Goal: Transaction & Acquisition: Purchase product/service

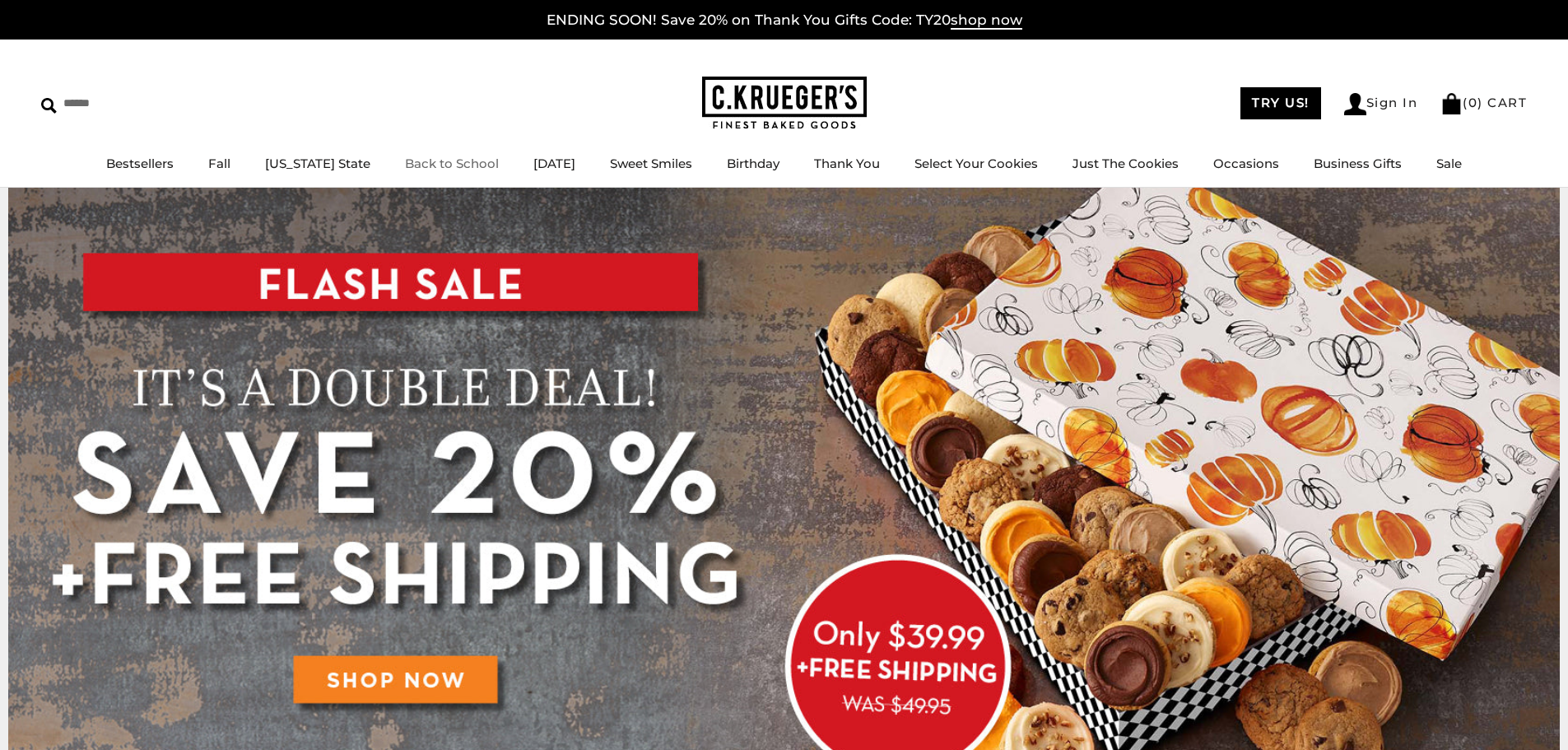
click at [449, 166] on link "Back to School" at bounding box center [451, 163] width 94 height 16
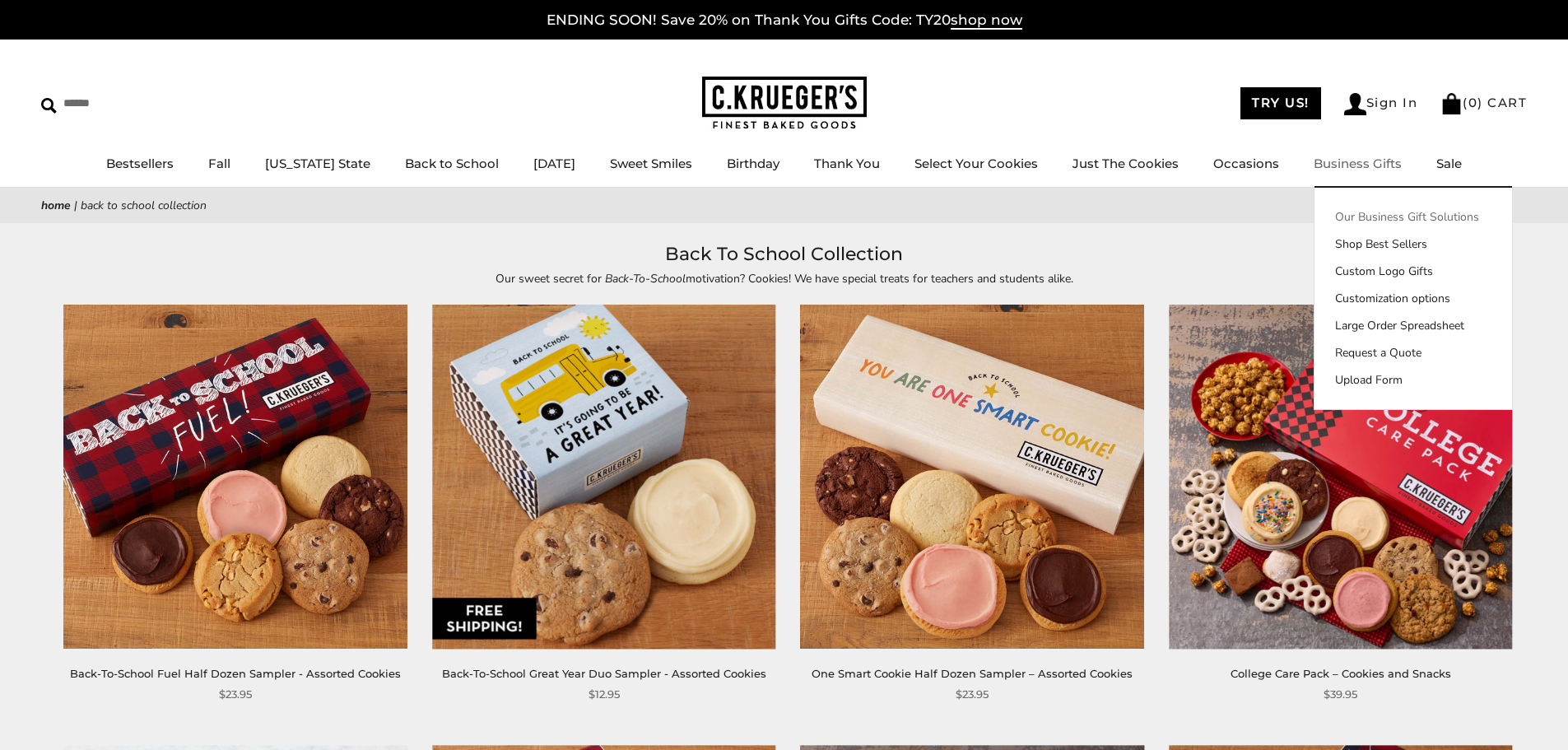
click at [1346, 215] on link "Our Business Gift Solutions" at bounding box center [1413, 216] width 198 height 18
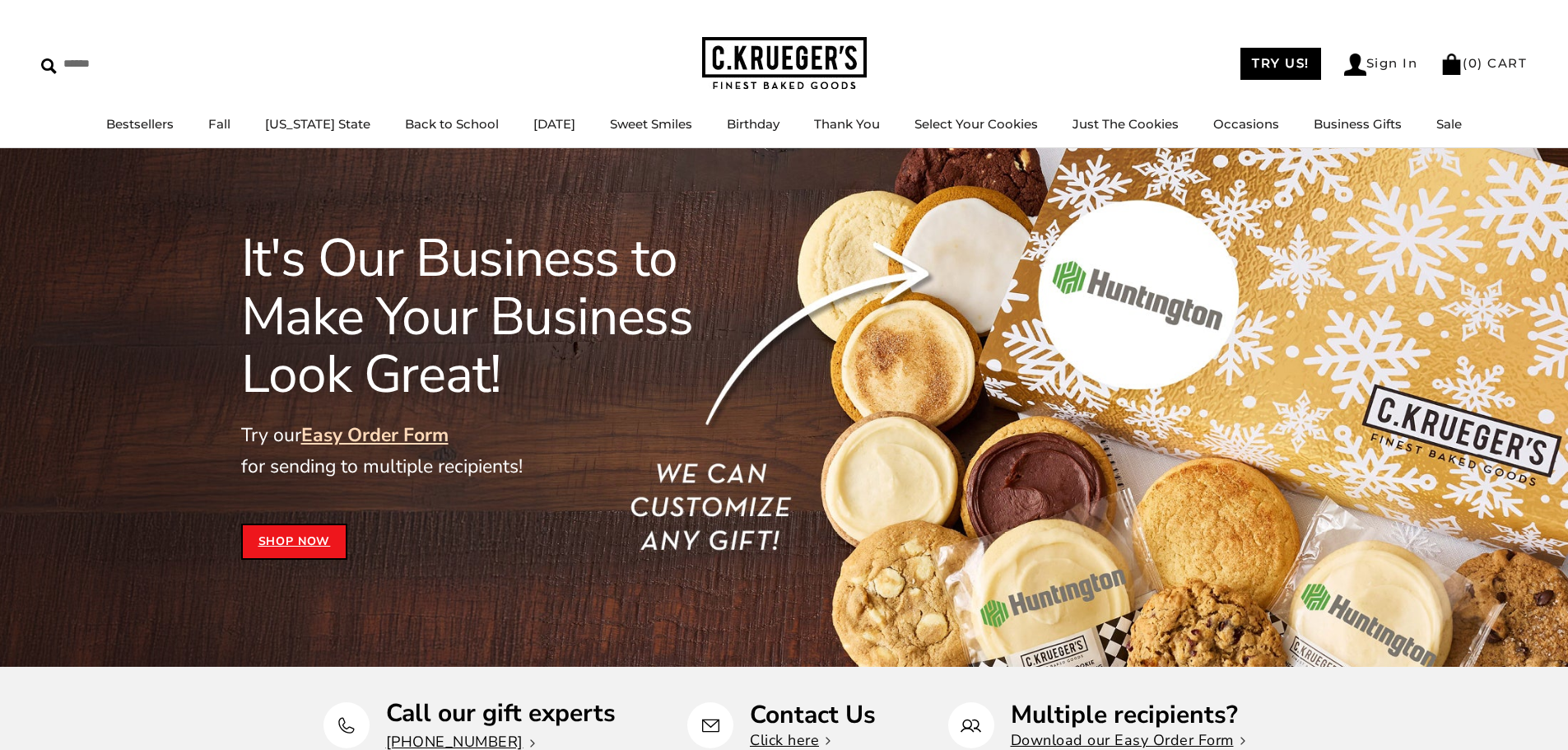
click at [287, 537] on link "Shop Now" at bounding box center [294, 541] width 107 height 36
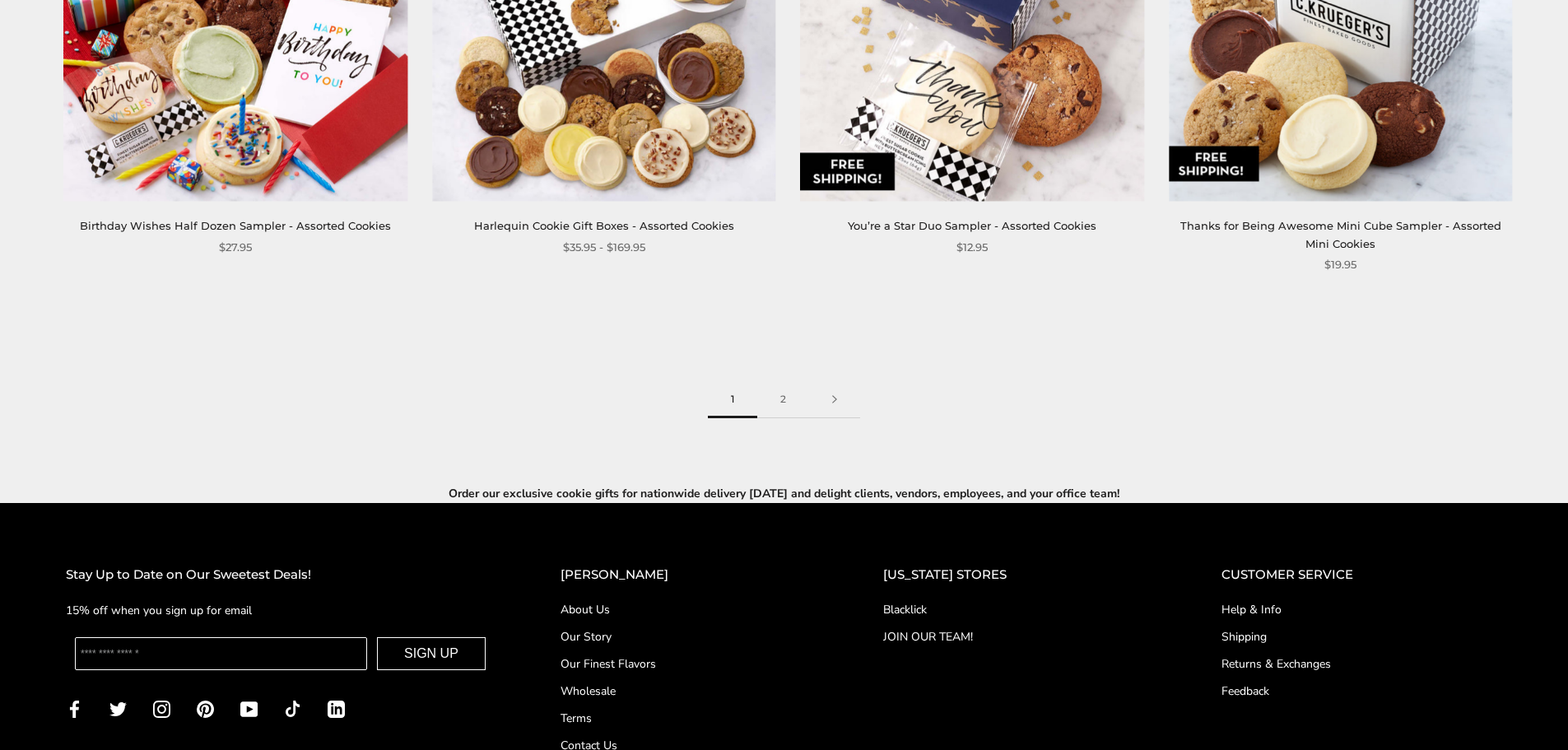
scroll to position [2798, 0]
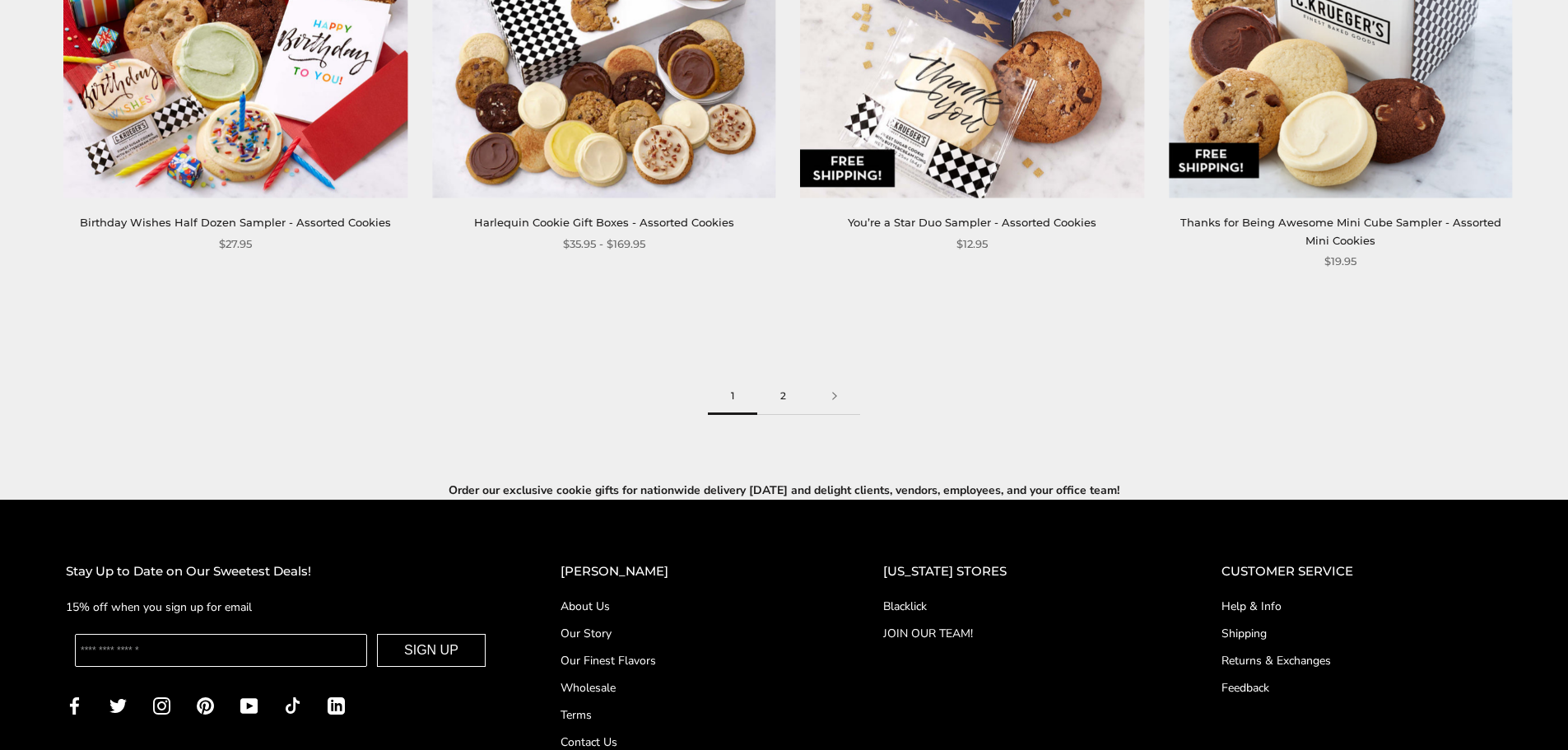
click at [786, 396] on link "2" at bounding box center [784, 396] width 52 height 37
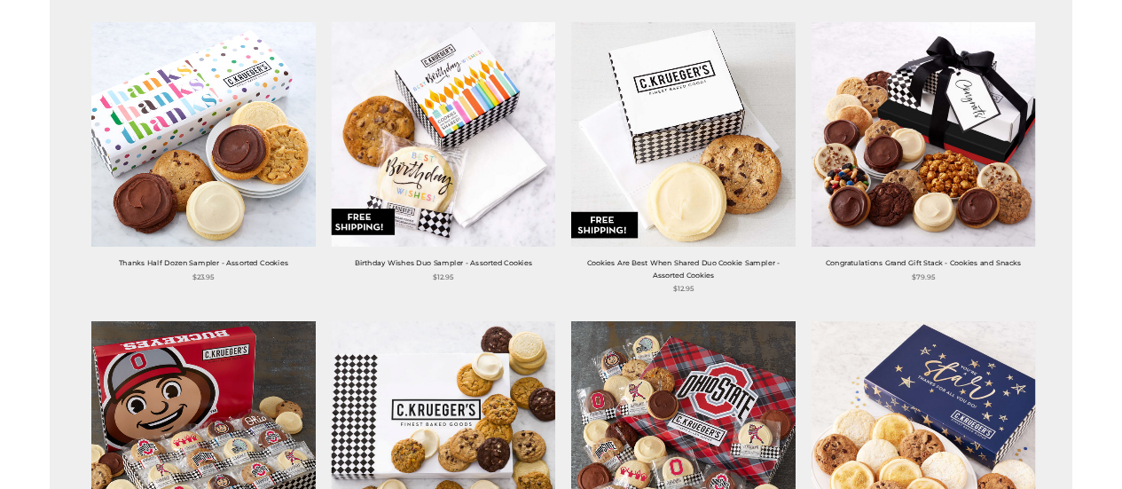
scroll to position [355, 0]
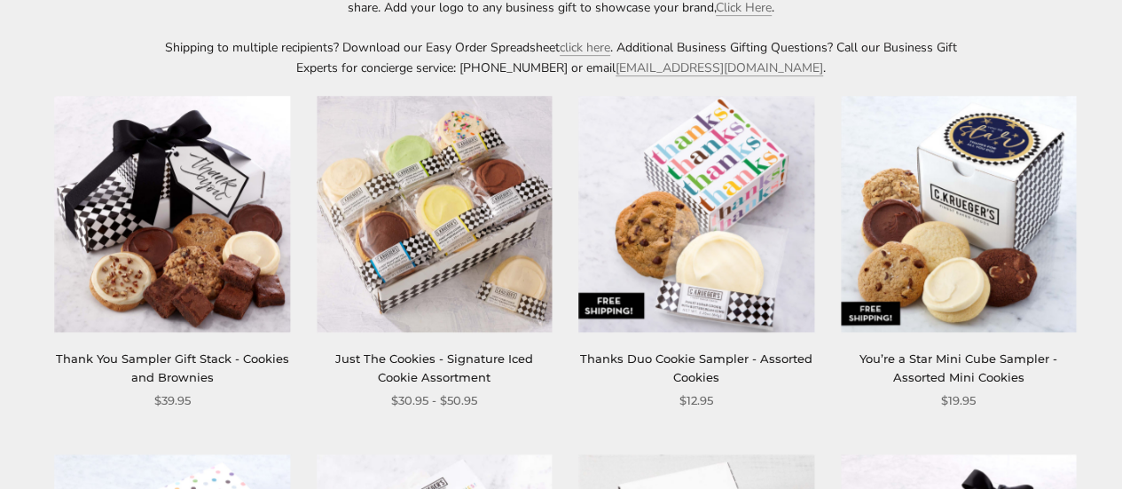
click at [190, 273] on img at bounding box center [172, 213] width 235 height 235
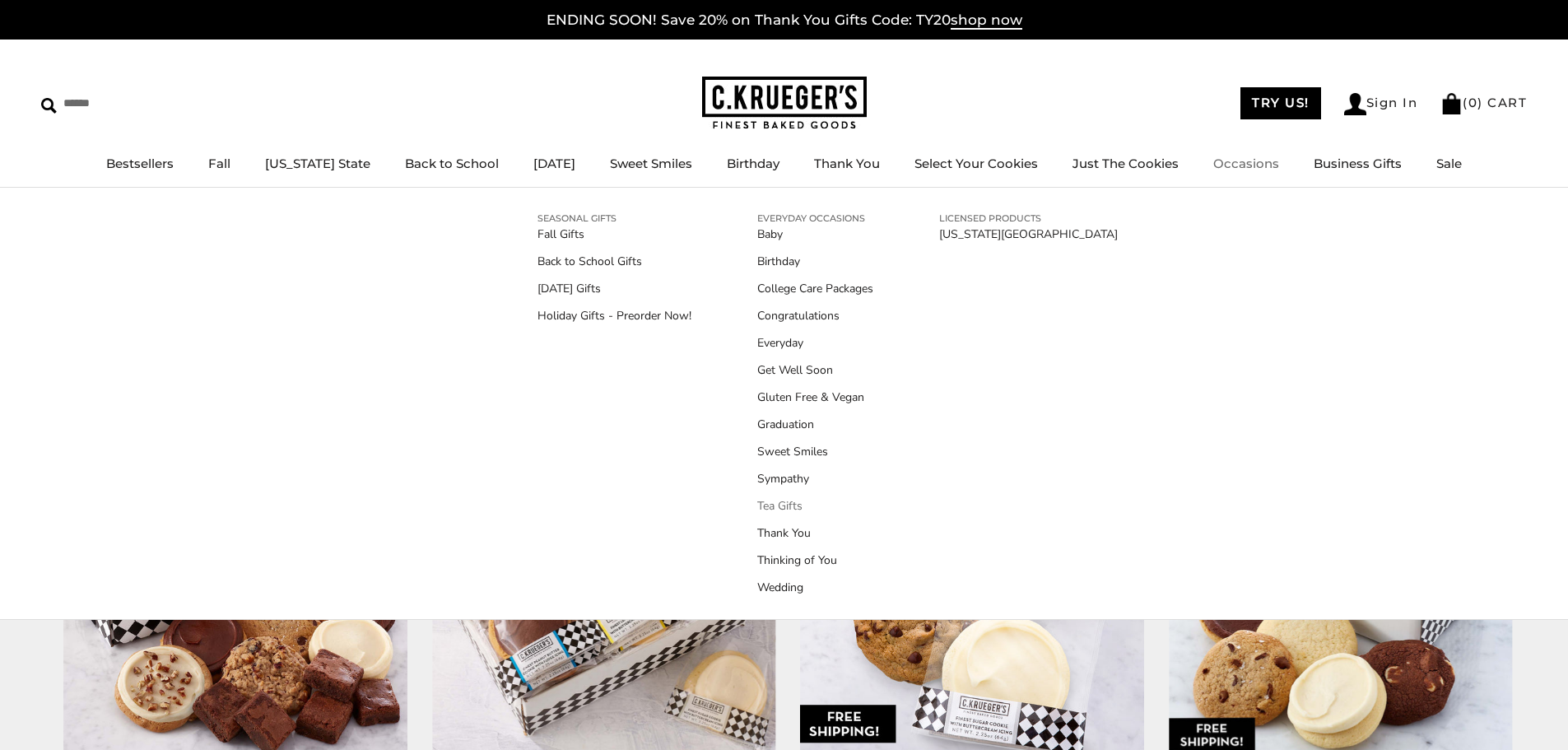
click at [777, 453] on link "Tea Gifts" at bounding box center [815, 506] width 116 height 18
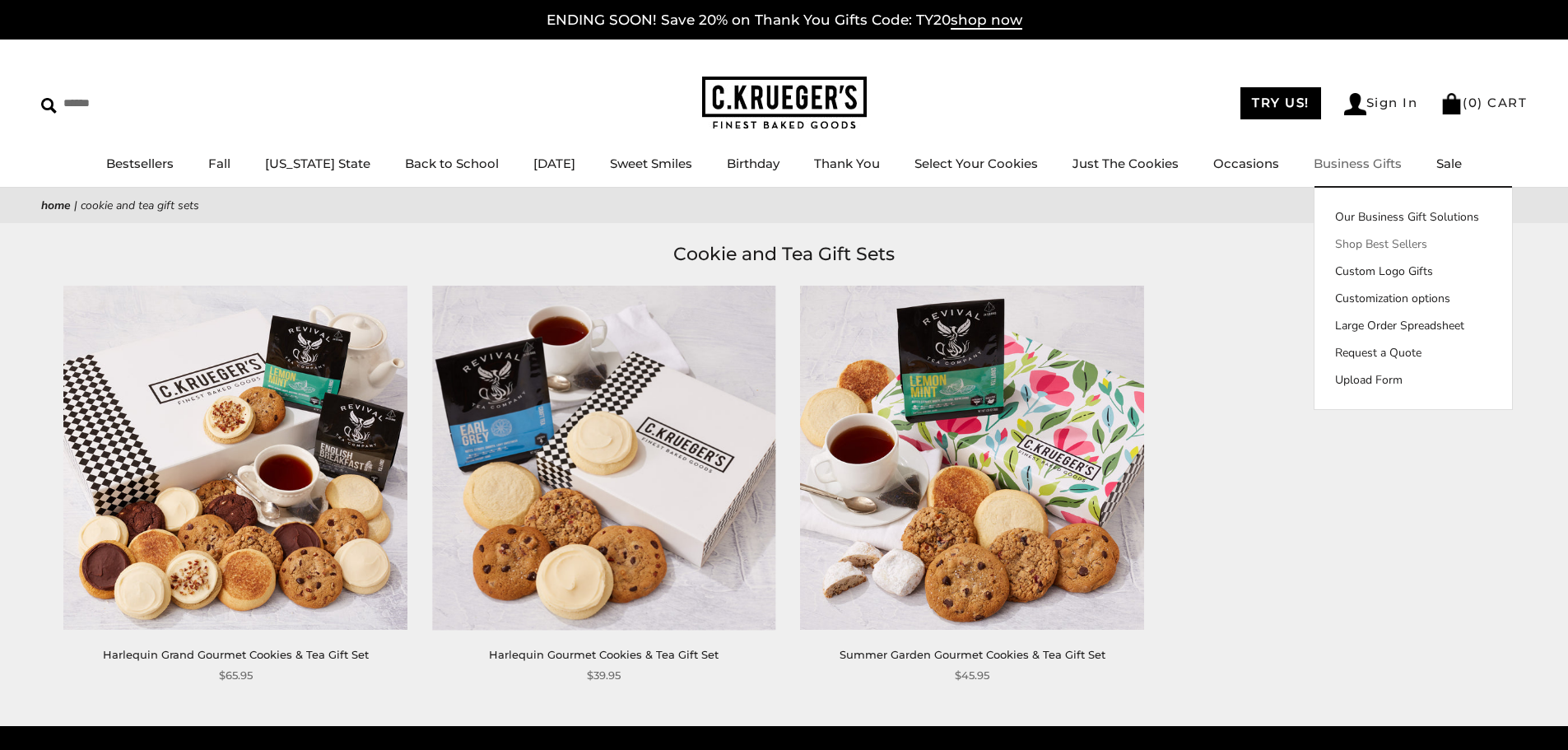
click at [1363, 246] on link "Shop Best Sellers" at bounding box center [1413, 244] width 198 height 18
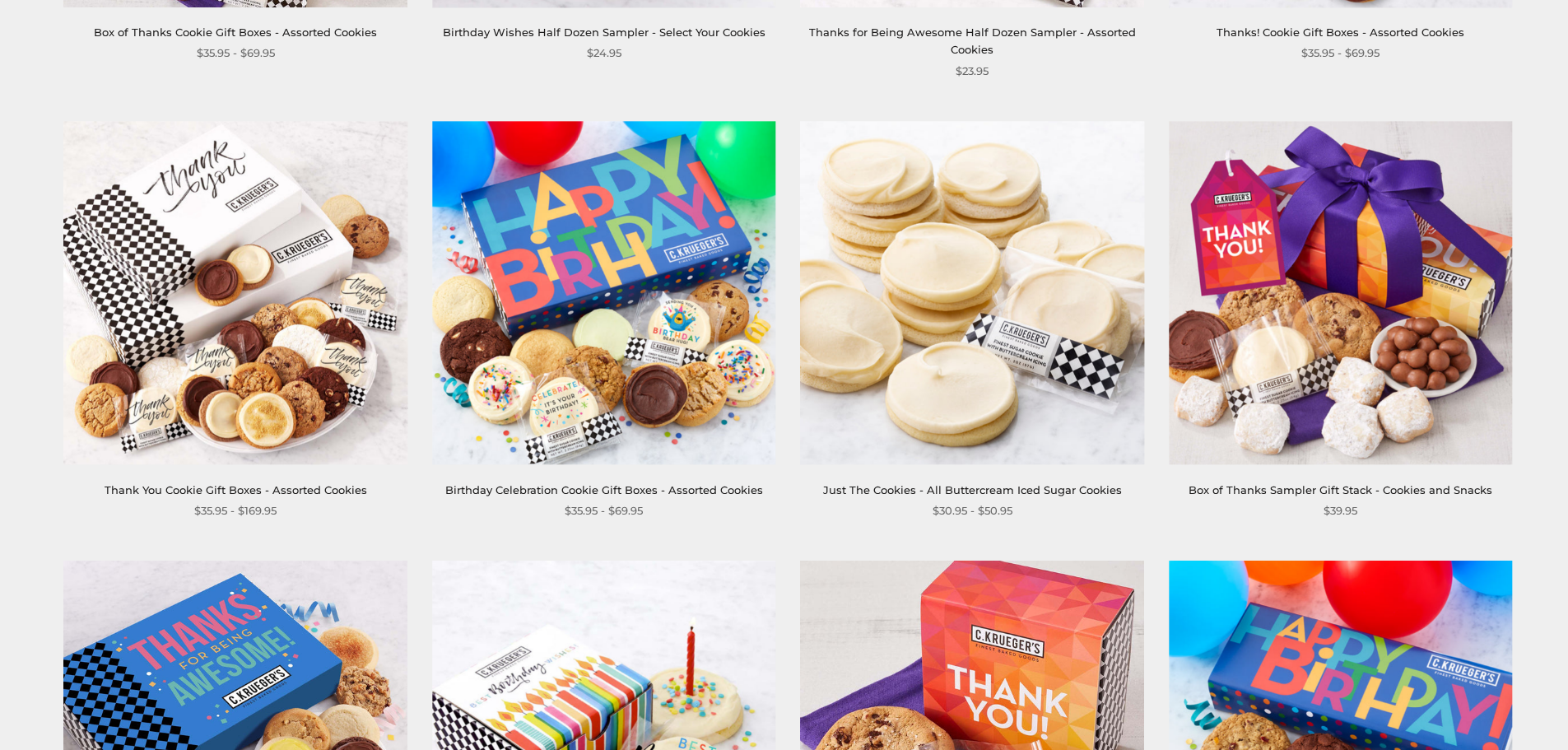
scroll to position [741, 0]
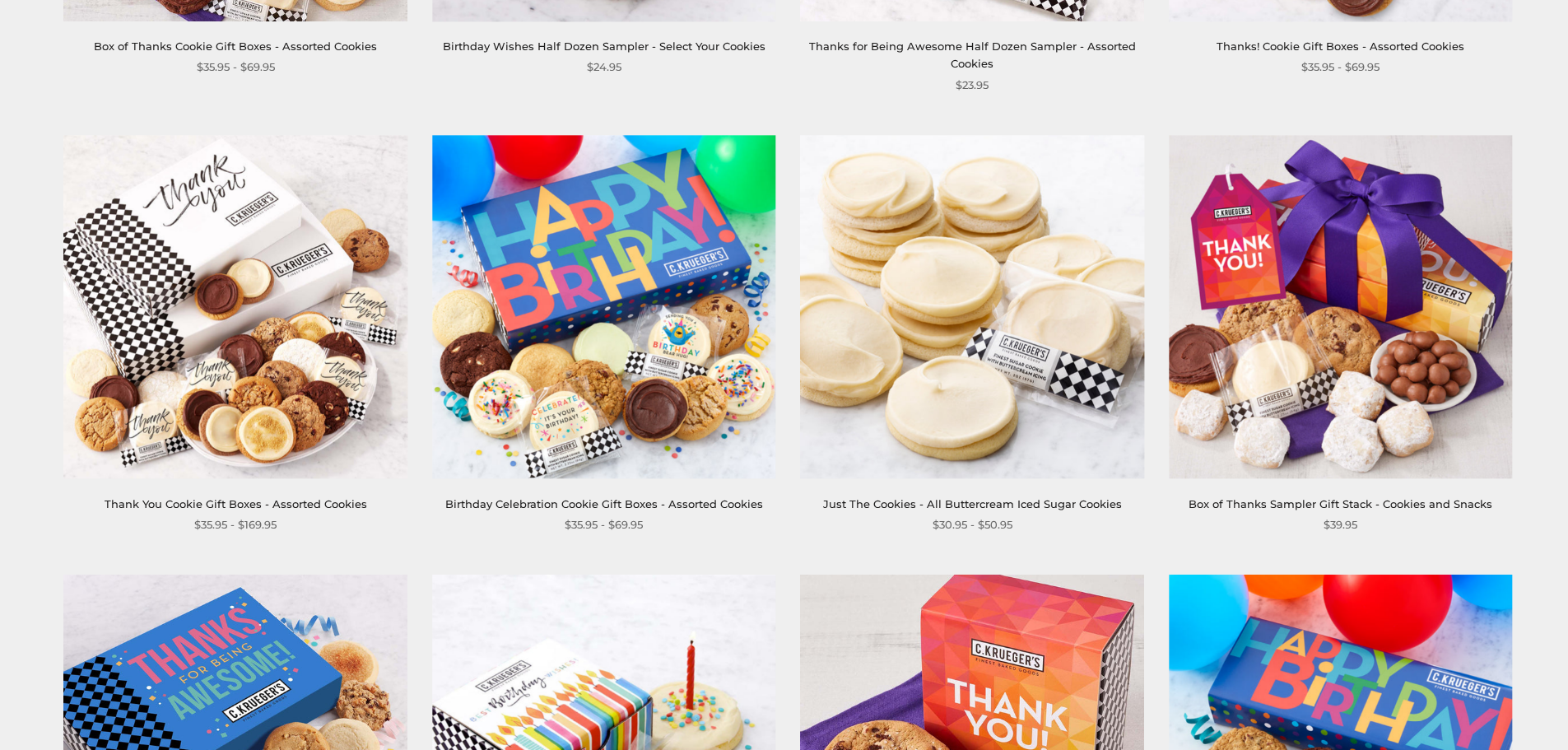
click at [1270, 399] on img at bounding box center [1341, 306] width 343 height 343
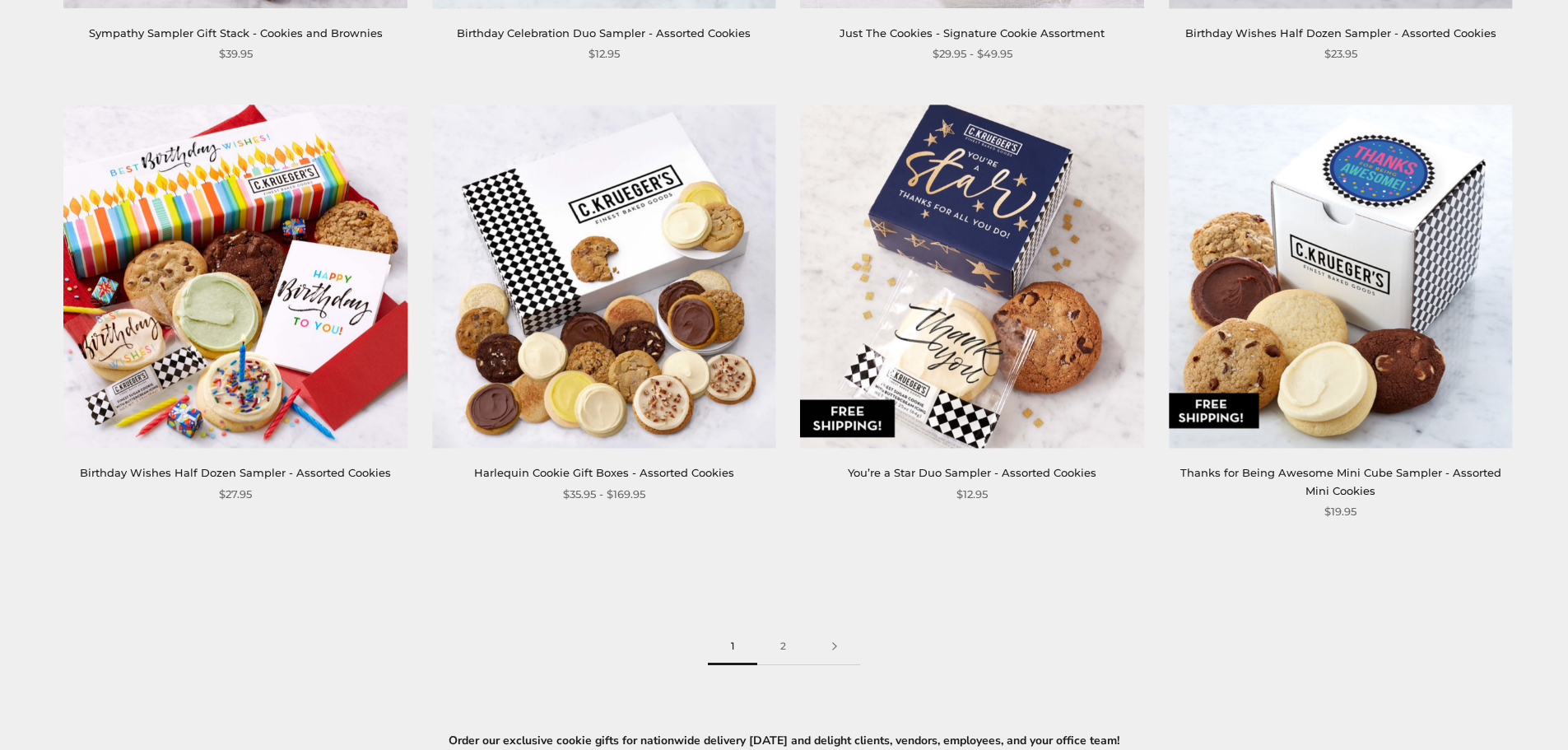
scroll to position [2551, 0]
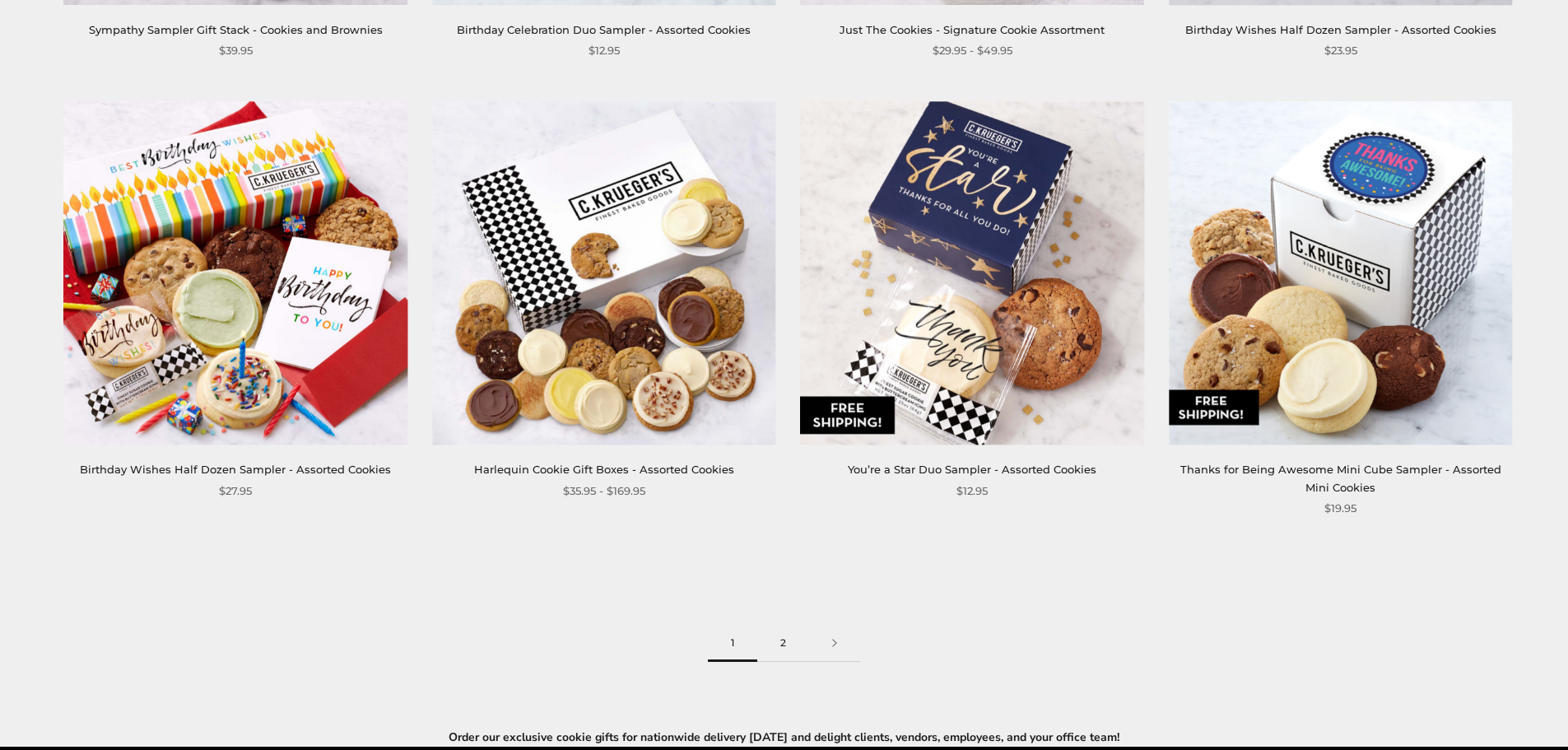
click at [793, 639] on link "2" at bounding box center [784, 643] width 52 height 37
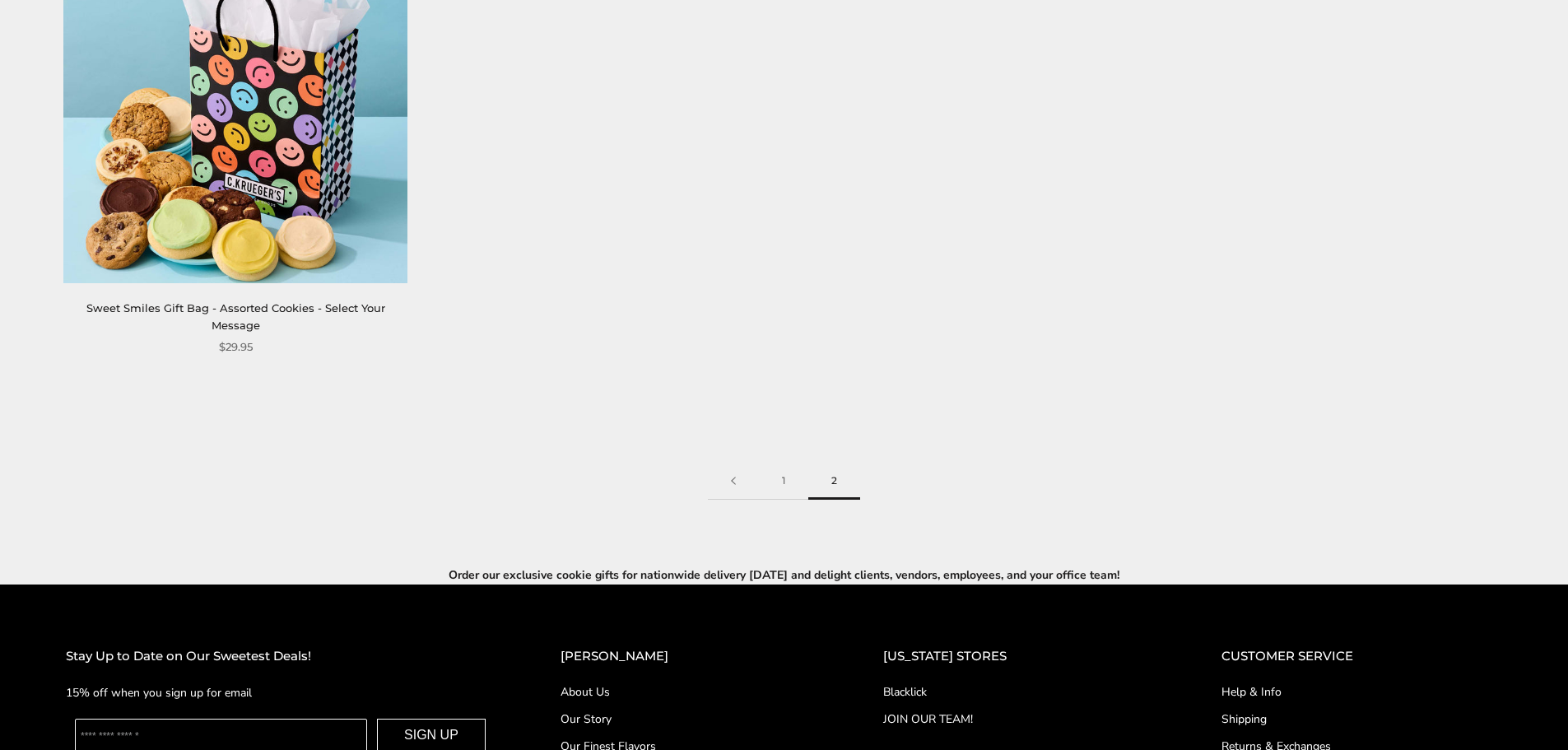
scroll to position [2305, 0]
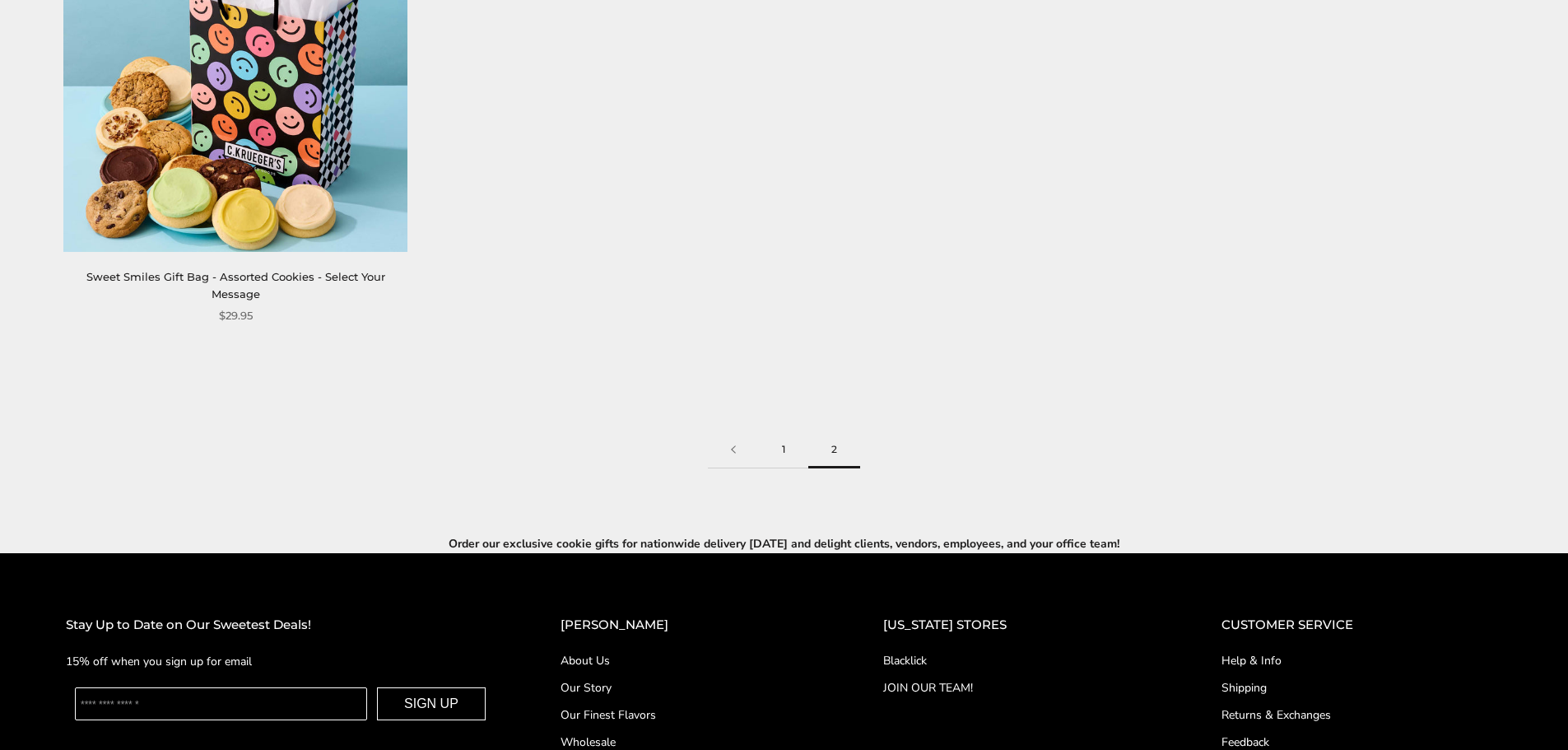
click at [794, 451] on link "1" at bounding box center [783, 450] width 49 height 37
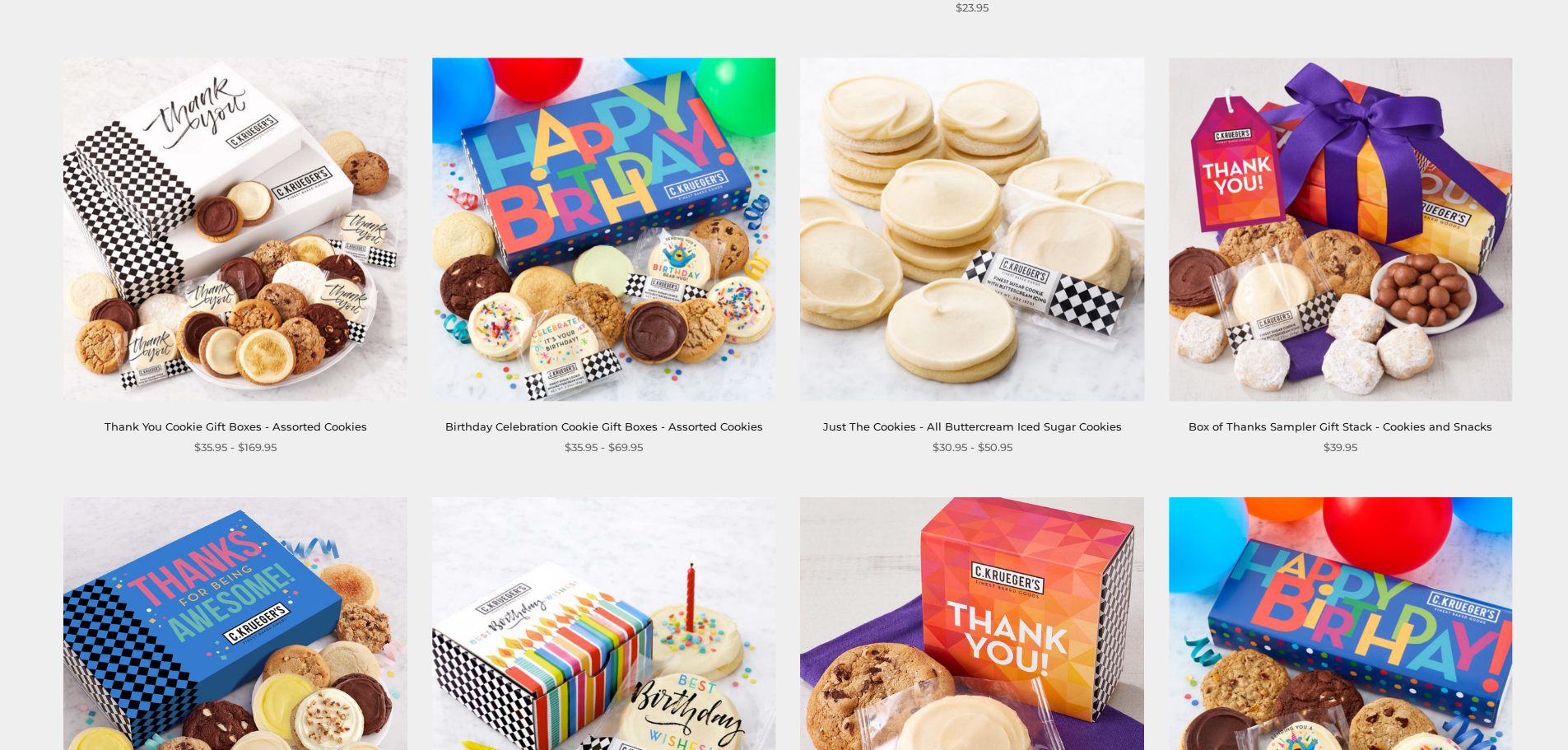
scroll to position [823, 0]
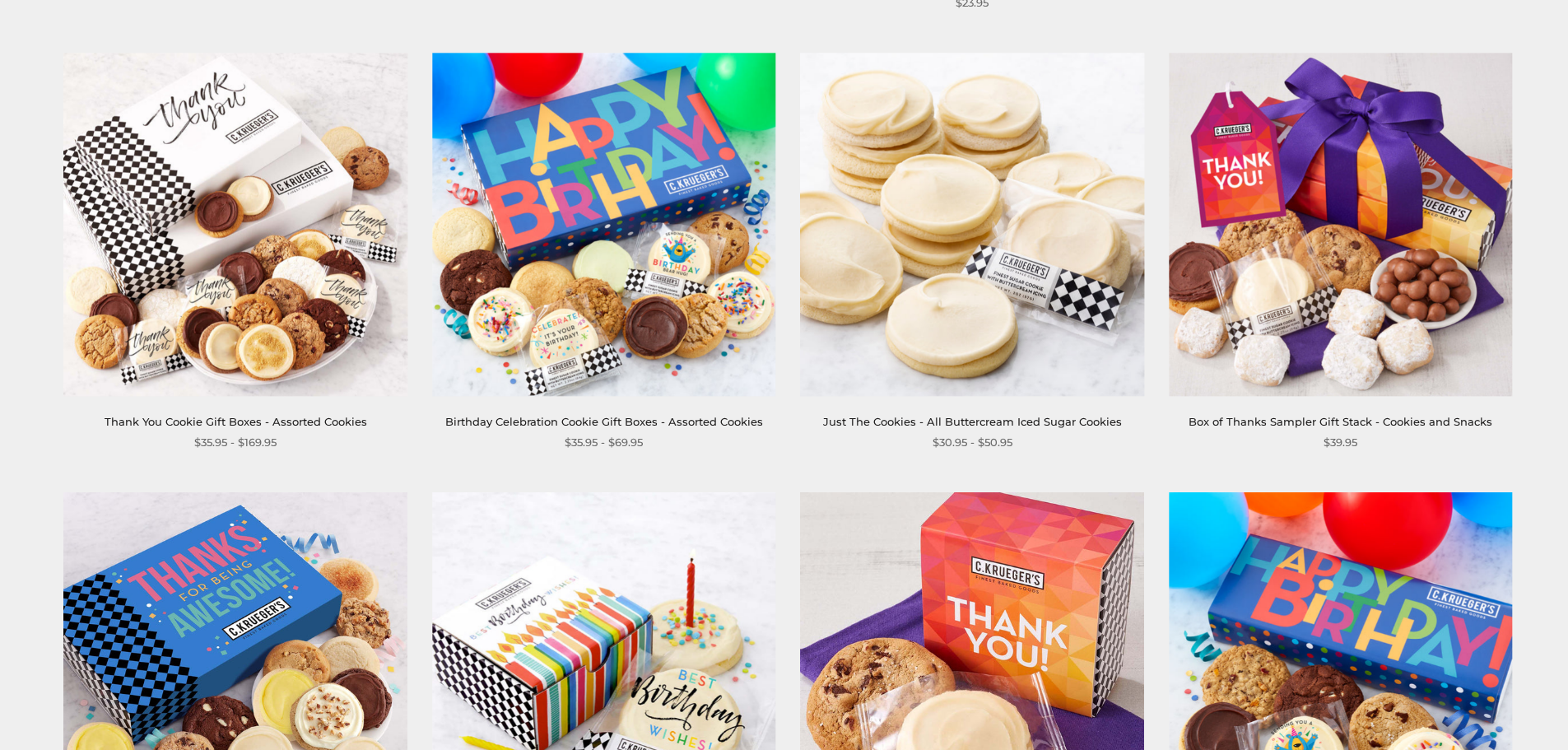
click at [1310, 276] on img at bounding box center [1341, 225] width 343 height 343
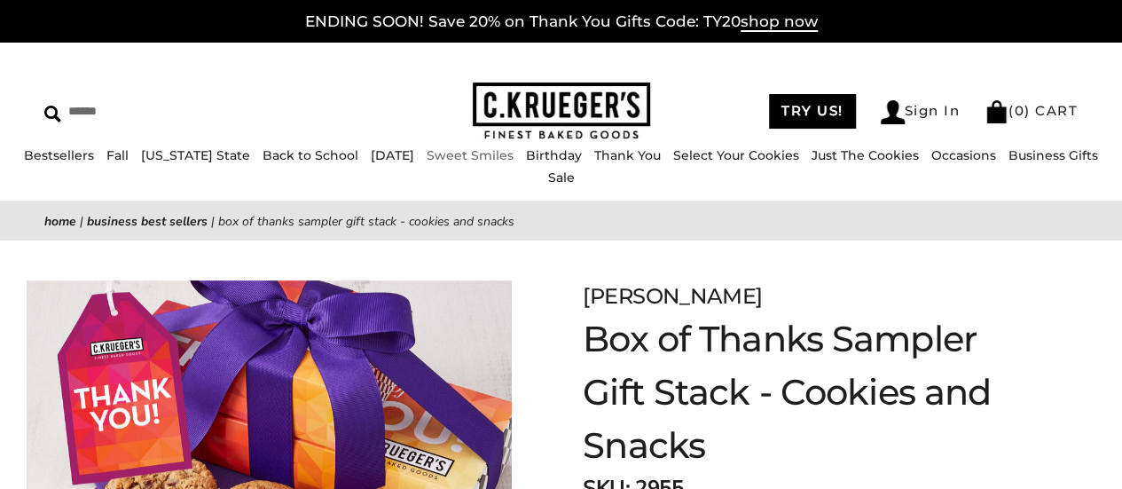
click at [426, 166] on li "Sweet Smiles" at bounding box center [469, 155] width 87 height 20
click at [426, 163] on link "Sweet Smiles" at bounding box center [469, 155] width 87 height 16
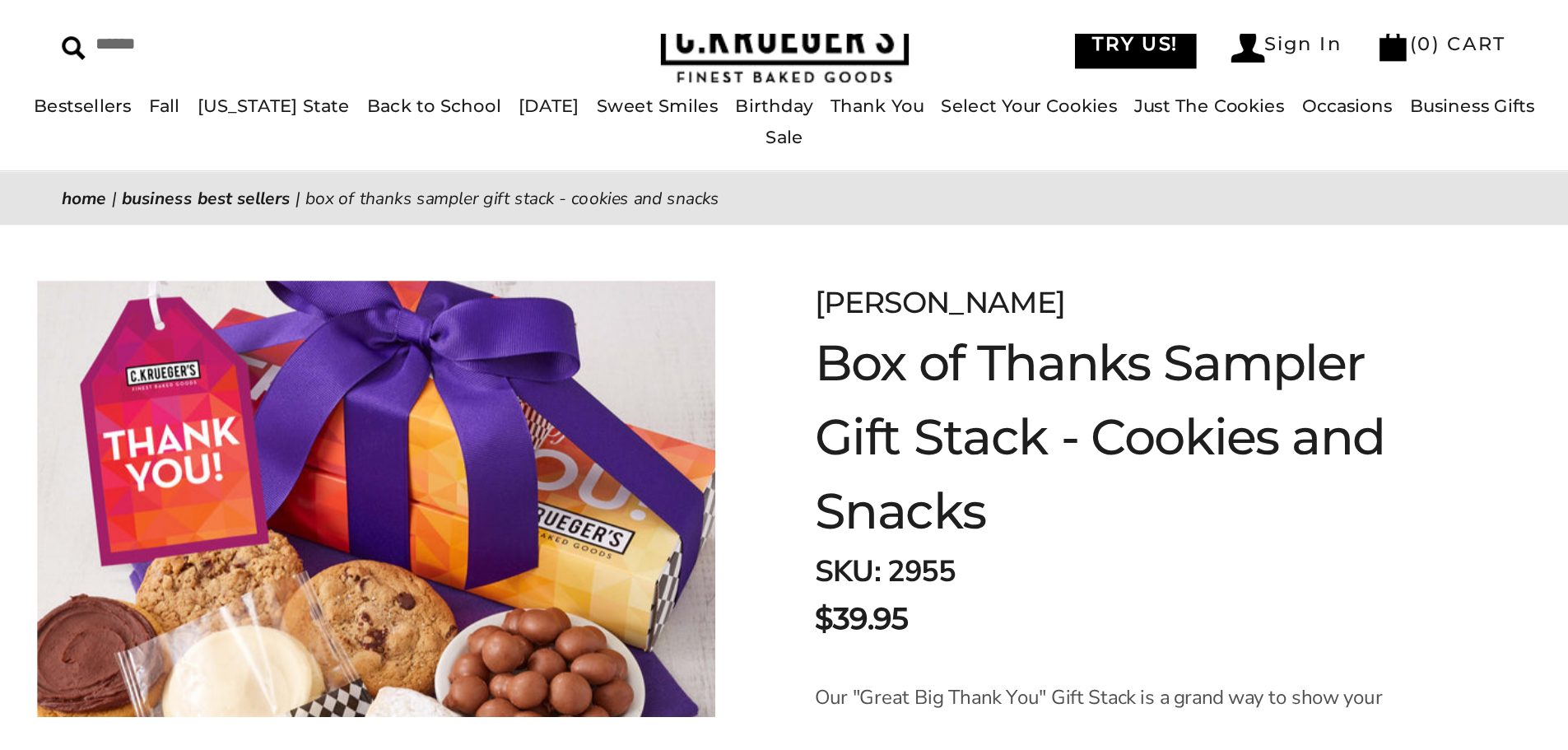
scroll to position [247, 0]
